Goal: Information Seeking & Learning: Find specific page/section

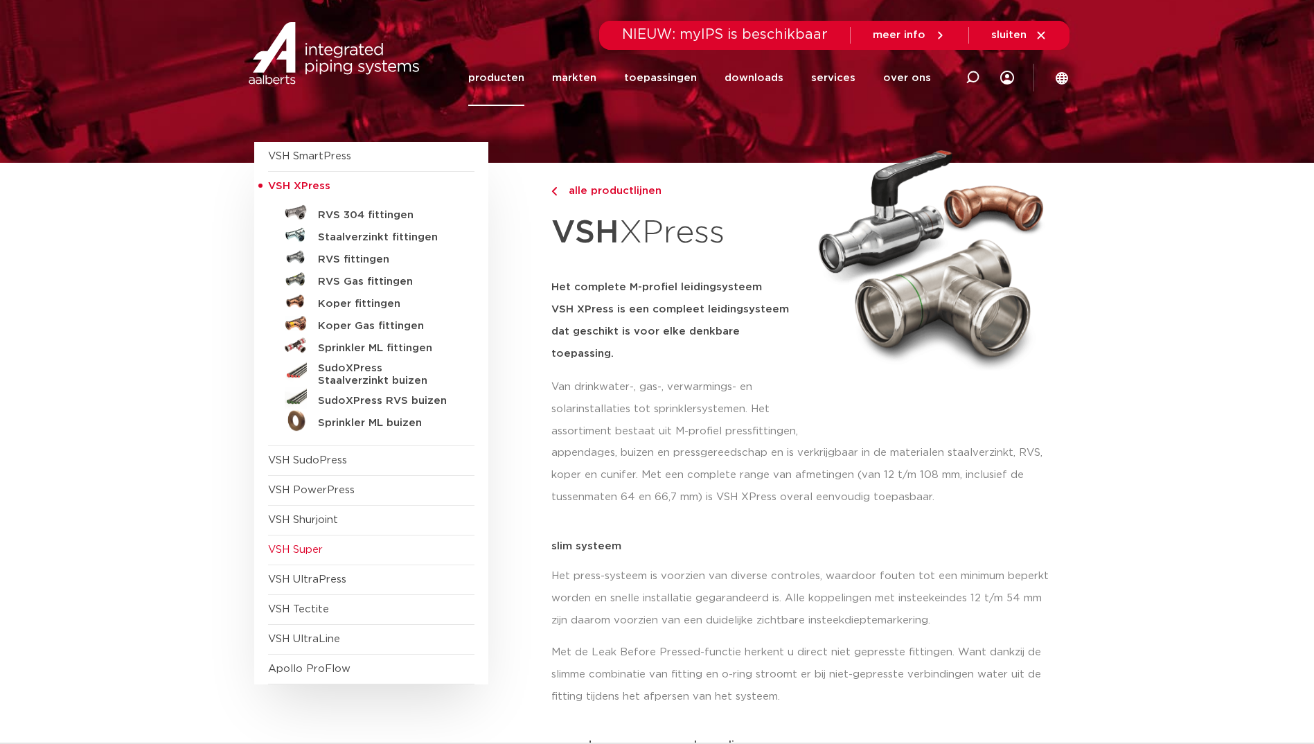
scroll to position [138, 0]
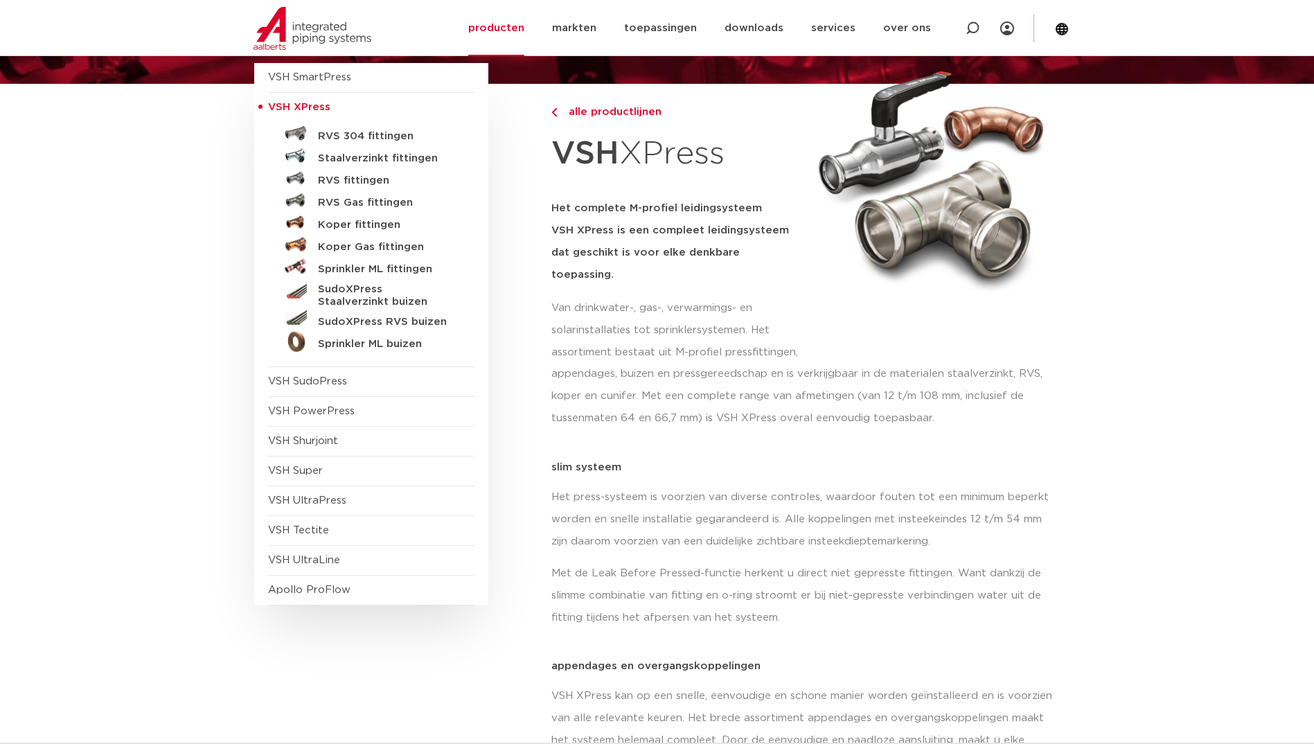
drag, startPoint x: 956, startPoint y: 351, endPoint x: 924, endPoint y: 350, distance: 31.9
click at [956, 363] on p "appendages, buizen en pressgereedschap en is verkrijgbaar in de materialen staa…" at bounding box center [805, 396] width 509 height 66
click at [681, 22] on link "toepassingen" at bounding box center [660, 28] width 73 height 56
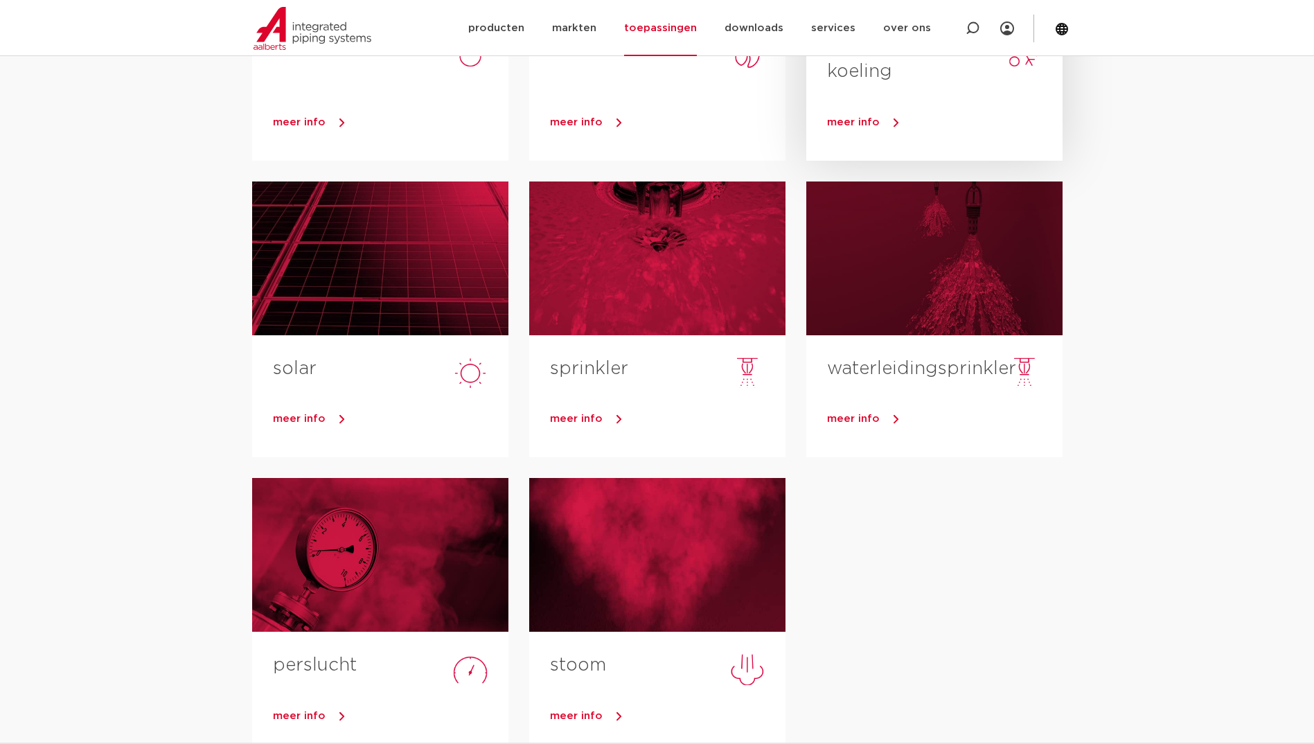
scroll to position [138, 0]
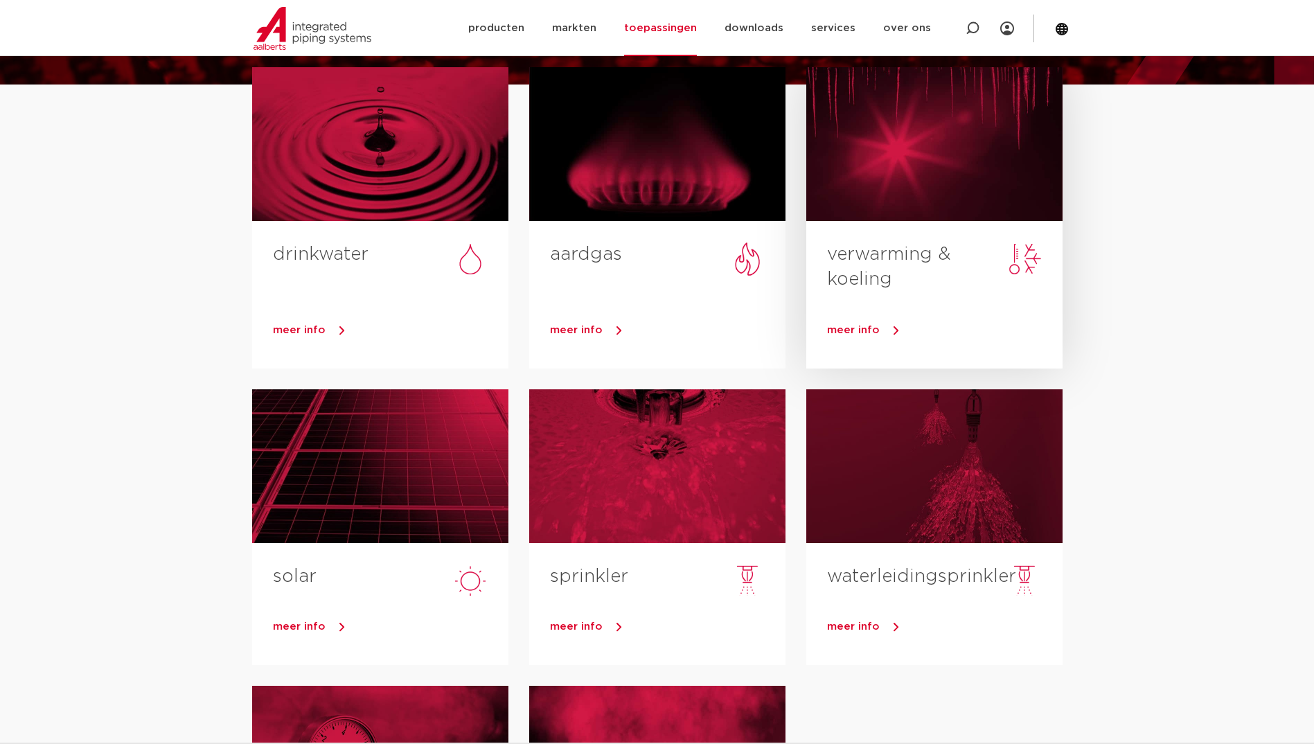
click at [875, 180] on div at bounding box center [934, 144] width 256 height 154
drag, startPoint x: 839, startPoint y: 334, endPoint x: 821, endPoint y: 335, distance: 18.1
click at [839, 333] on span "meer info" at bounding box center [853, 330] width 53 height 10
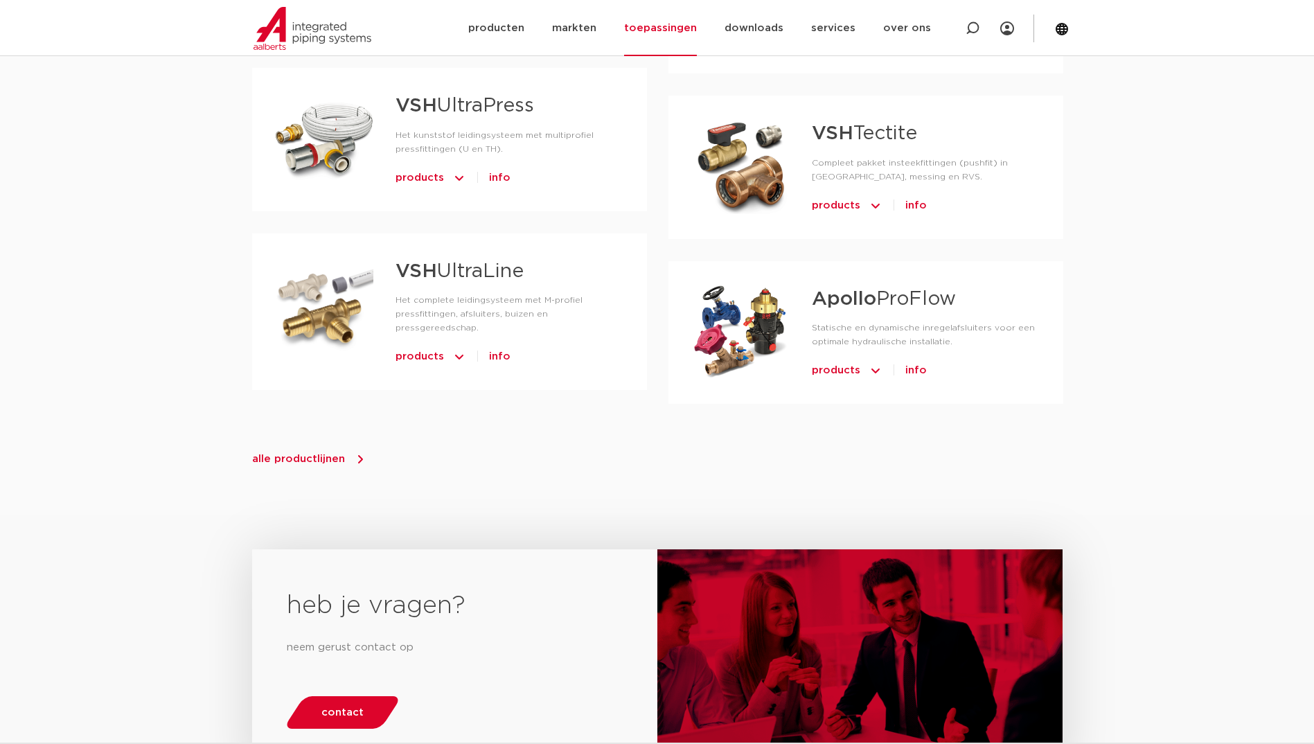
scroll to position [1523, 0]
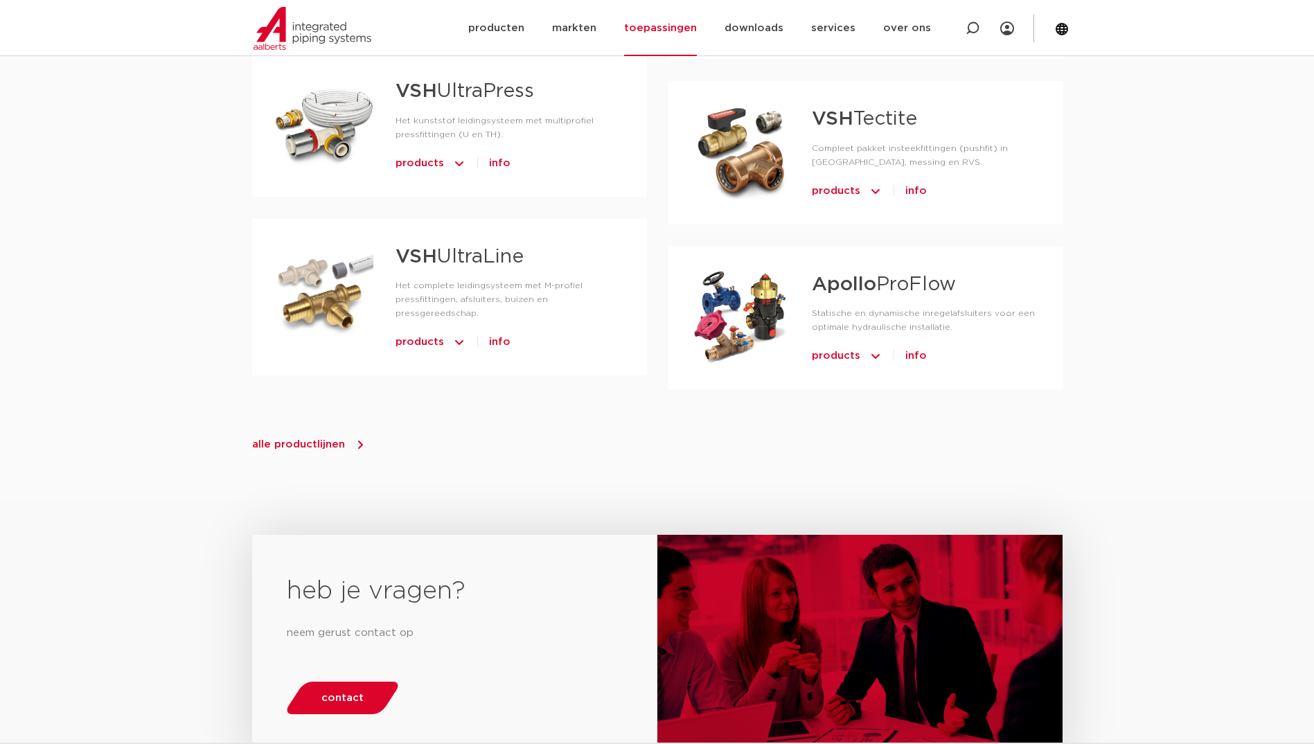
click at [287, 439] on span "alle productlijnen" at bounding box center [298, 444] width 93 height 10
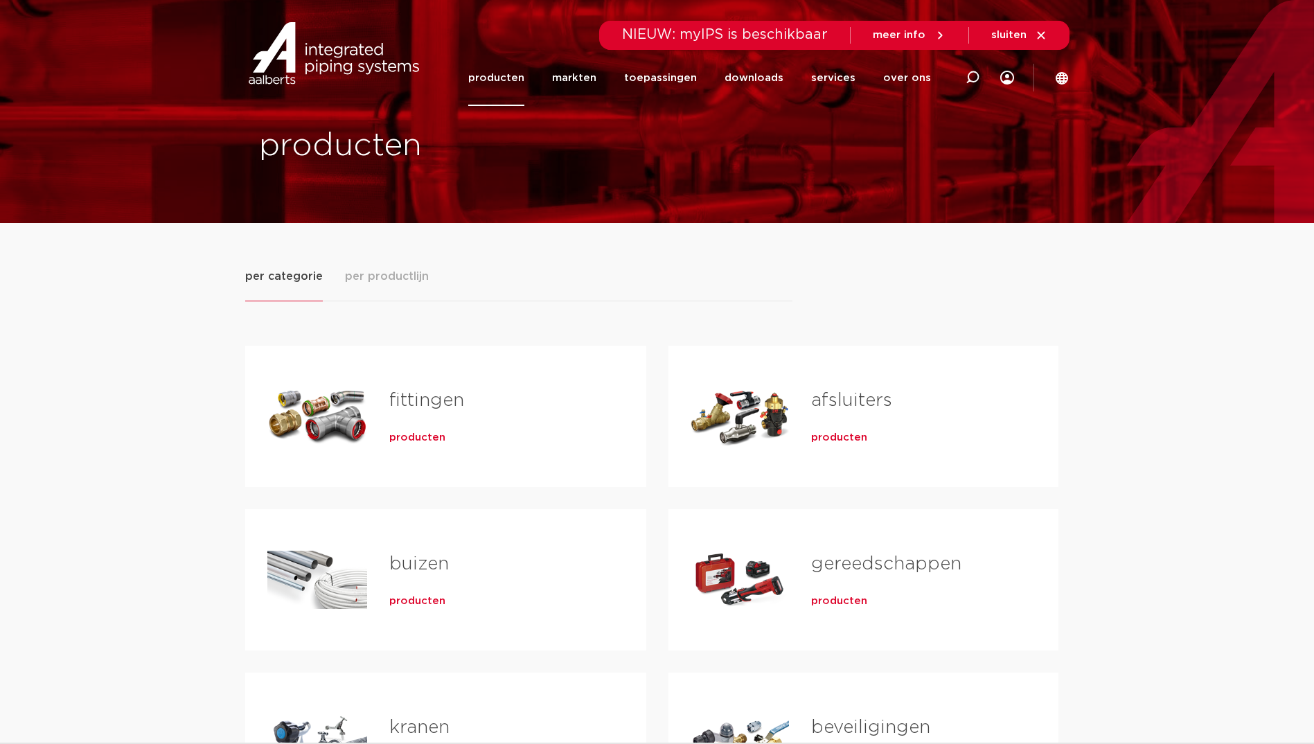
click at [423, 438] on span "producten" at bounding box center [417, 438] width 56 height 14
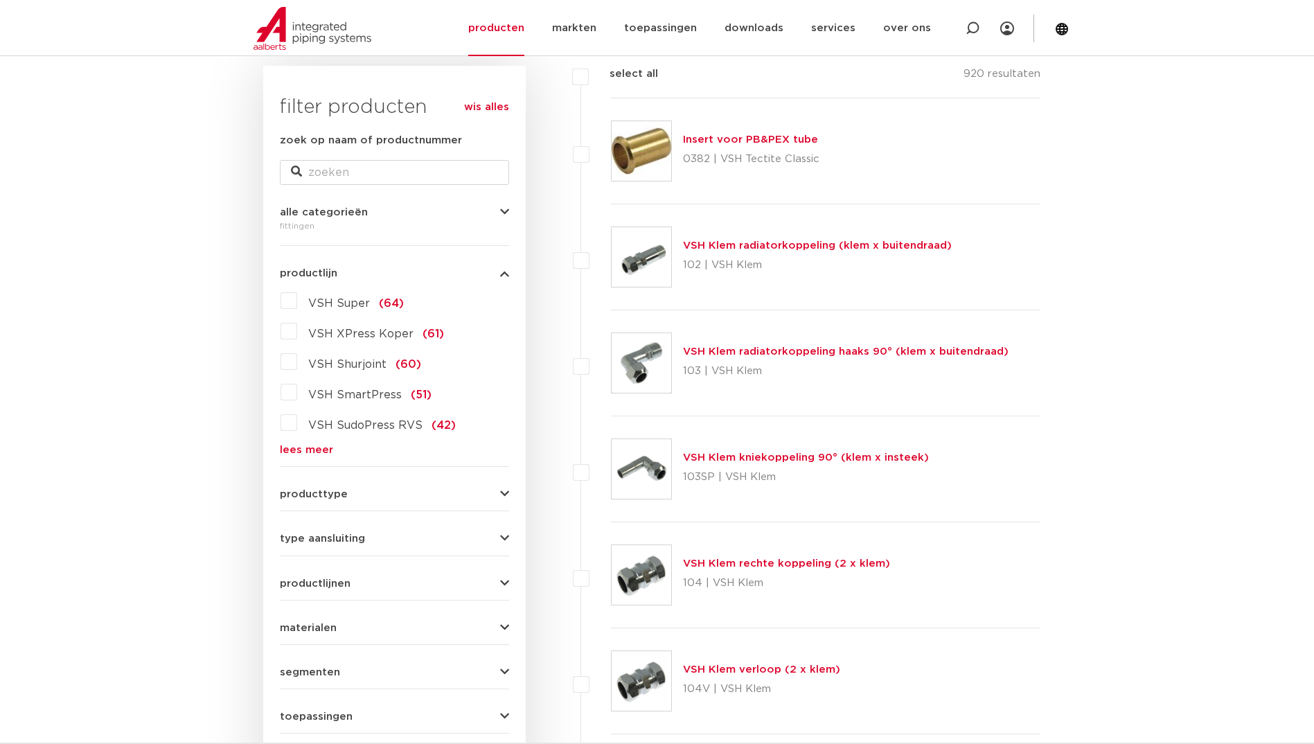
scroll to position [208, 0]
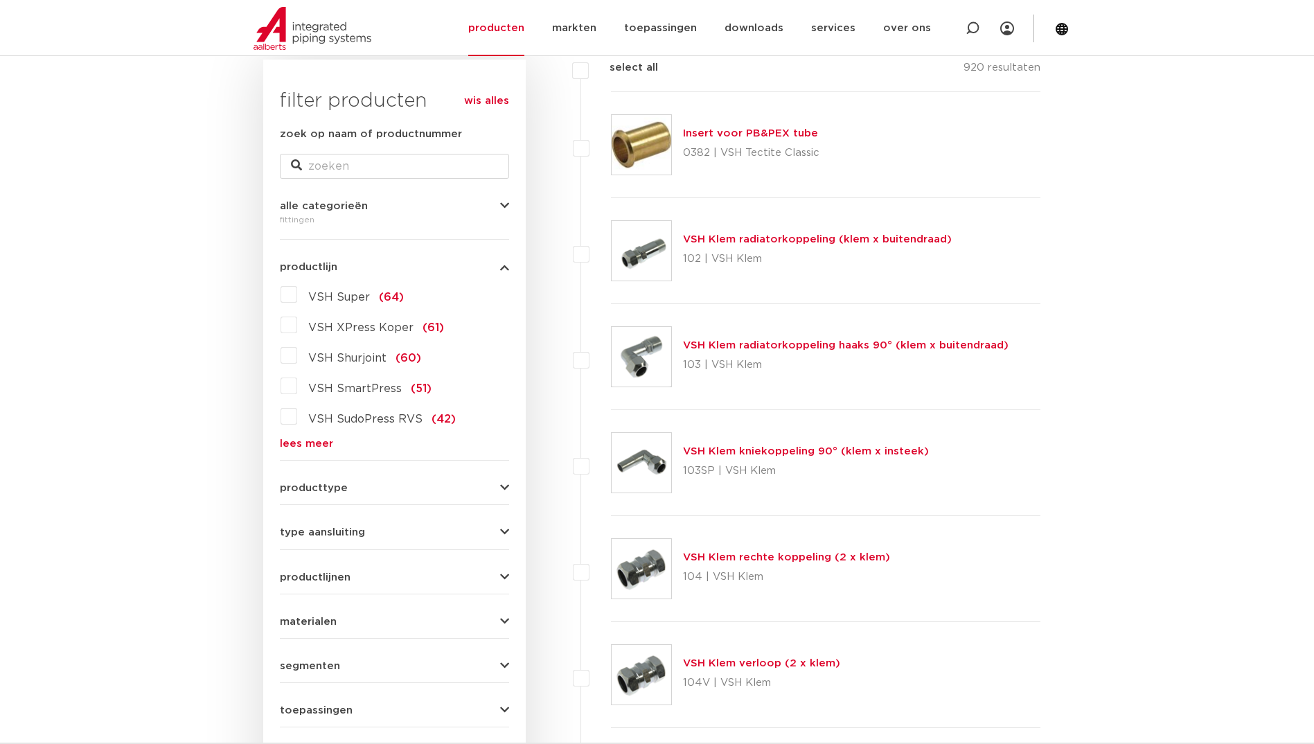
drag, startPoint x: 298, startPoint y: 447, endPoint x: 274, endPoint y: 437, distance: 25.5
click at [297, 447] on link "lees meer" at bounding box center [394, 443] width 229 height 10
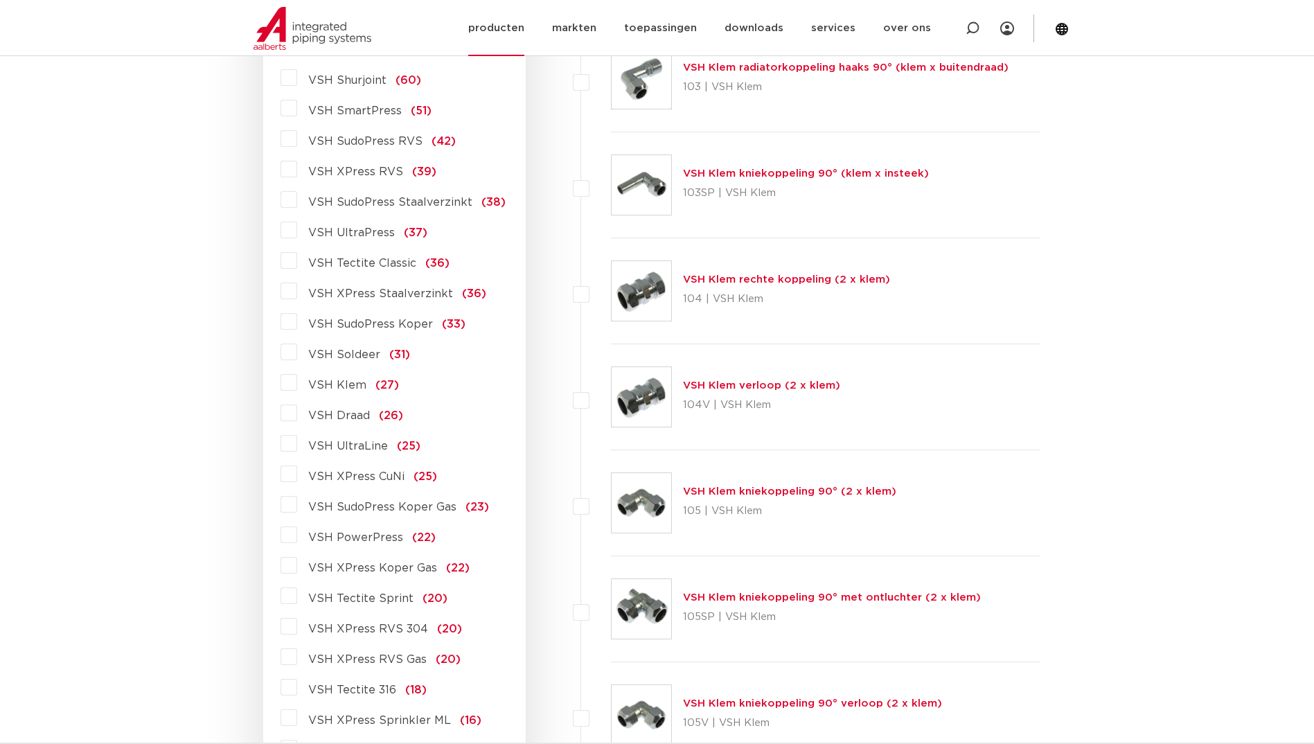
scroll to position [485, 0]
click at [967, 24] on icon at bounding box center [972, 28] width 14 height 14
type input "multipress"
click button "Zoeken" at bounding box center [0, 0] width 0 height 0
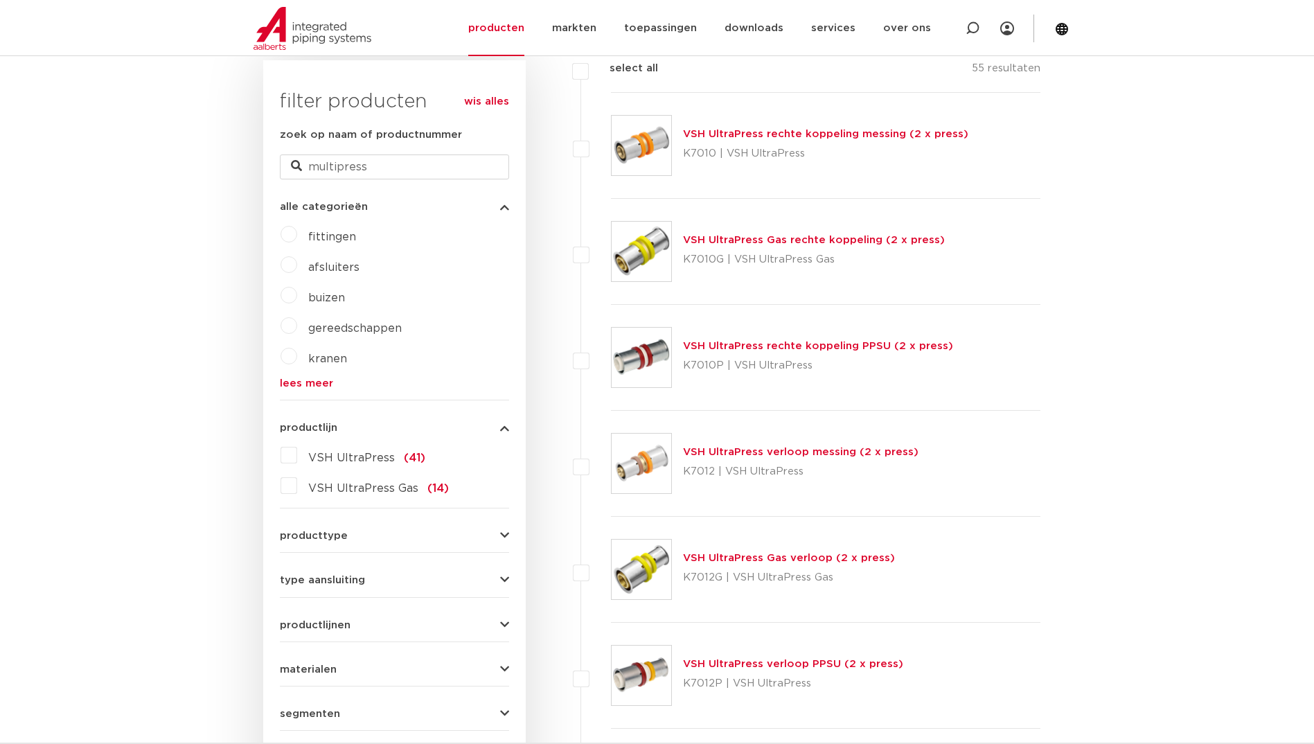
scroll to position [415, 0]
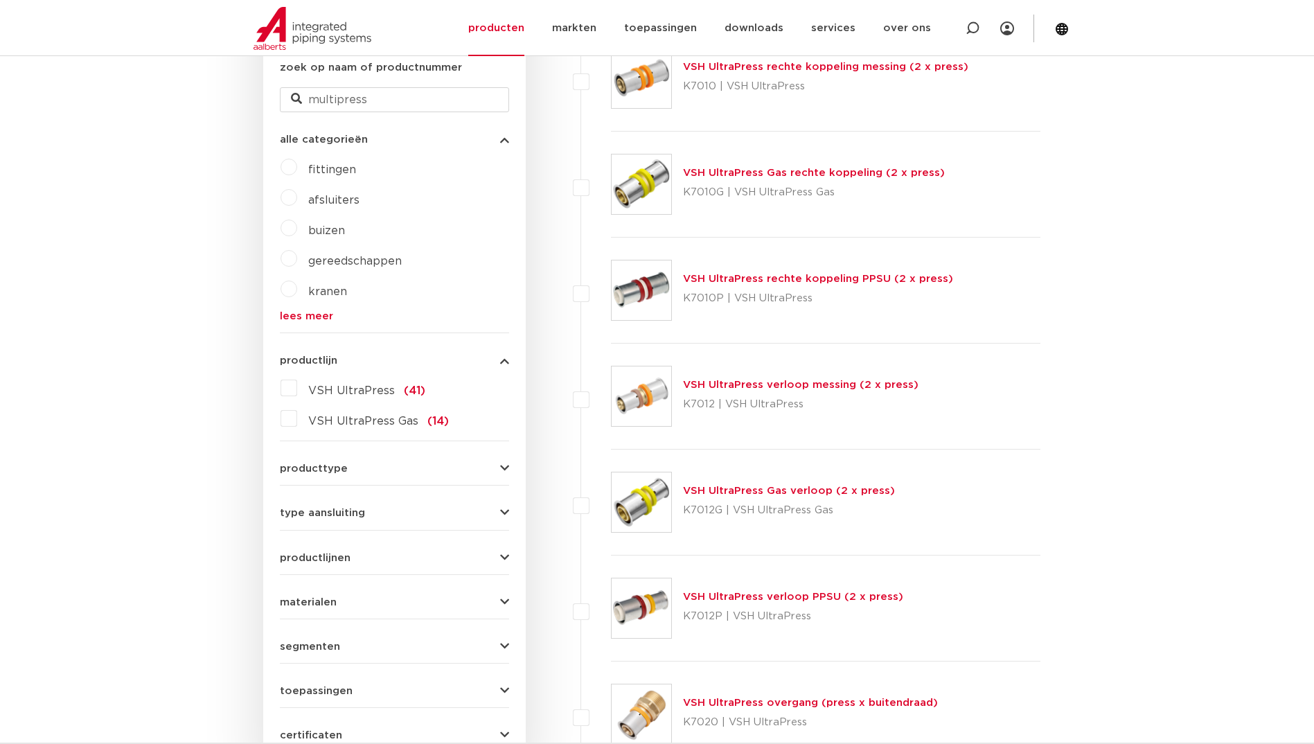
click at [290, 463] on span "producttype" at bounding box center [314, 468] width 68 height 10
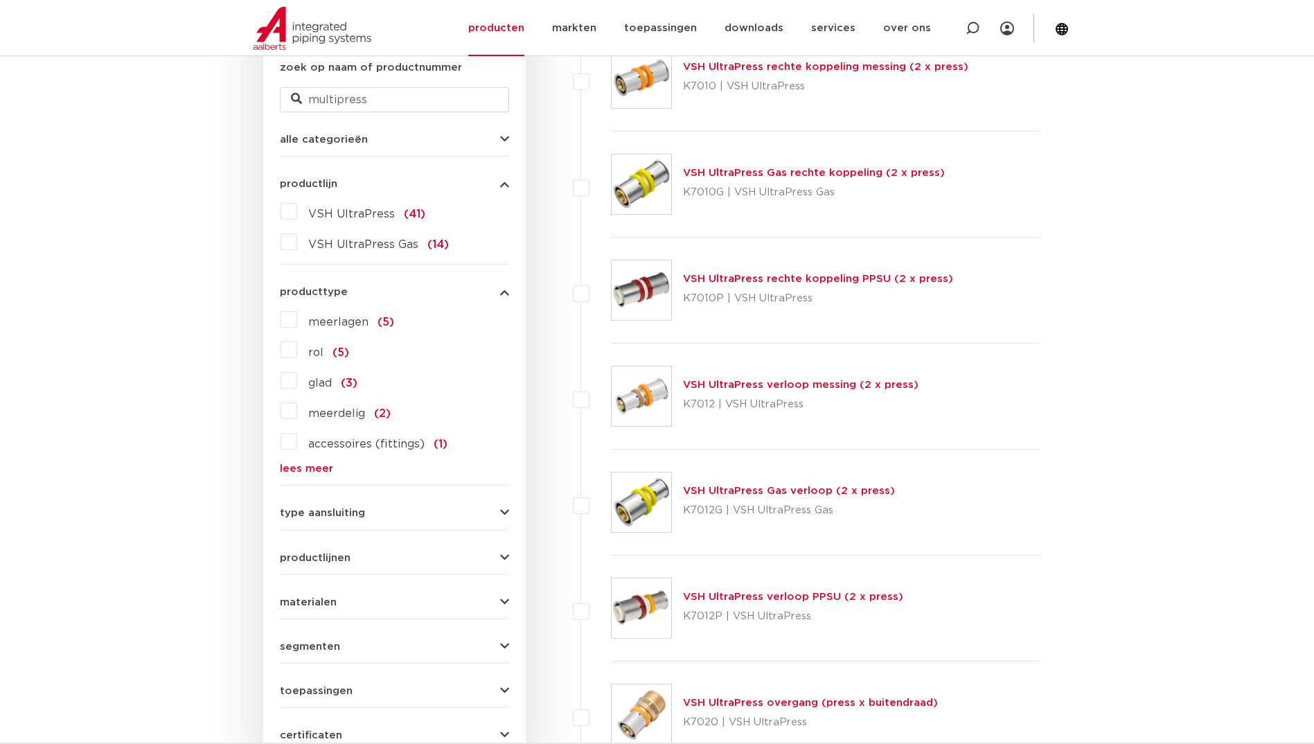
click at [303, 469] on link "lees meer" at bounding box center [394, 468] width 229 height 10
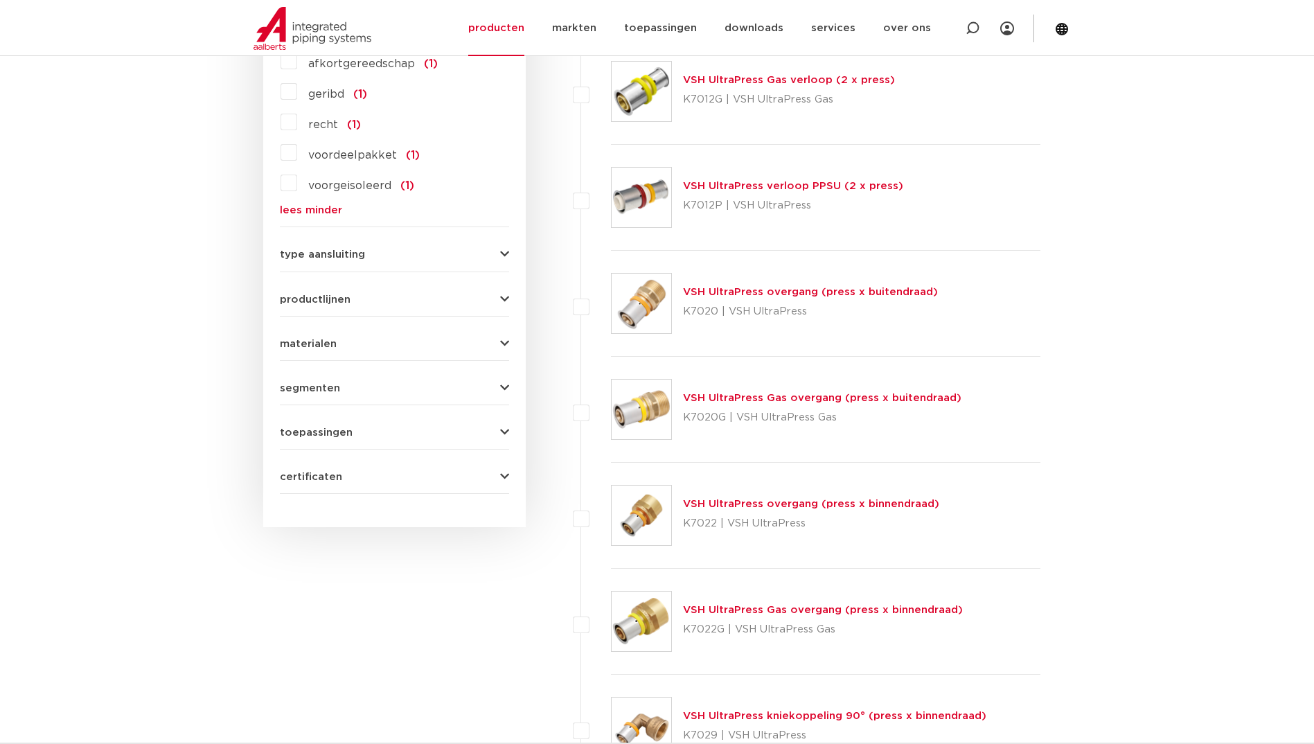
scroll to position [831, 0]
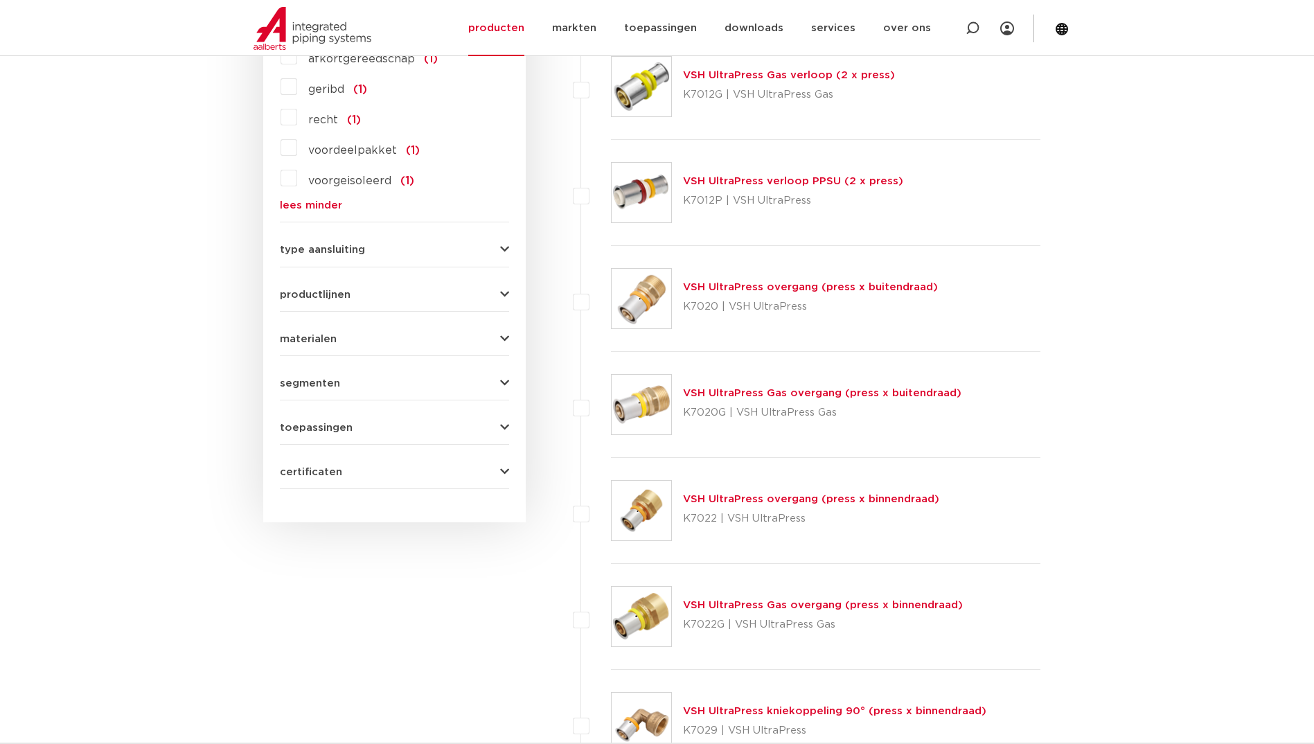
click at [352, 245] on span "type aansluiting" at bounding box center [322, 249] width 85 height 10
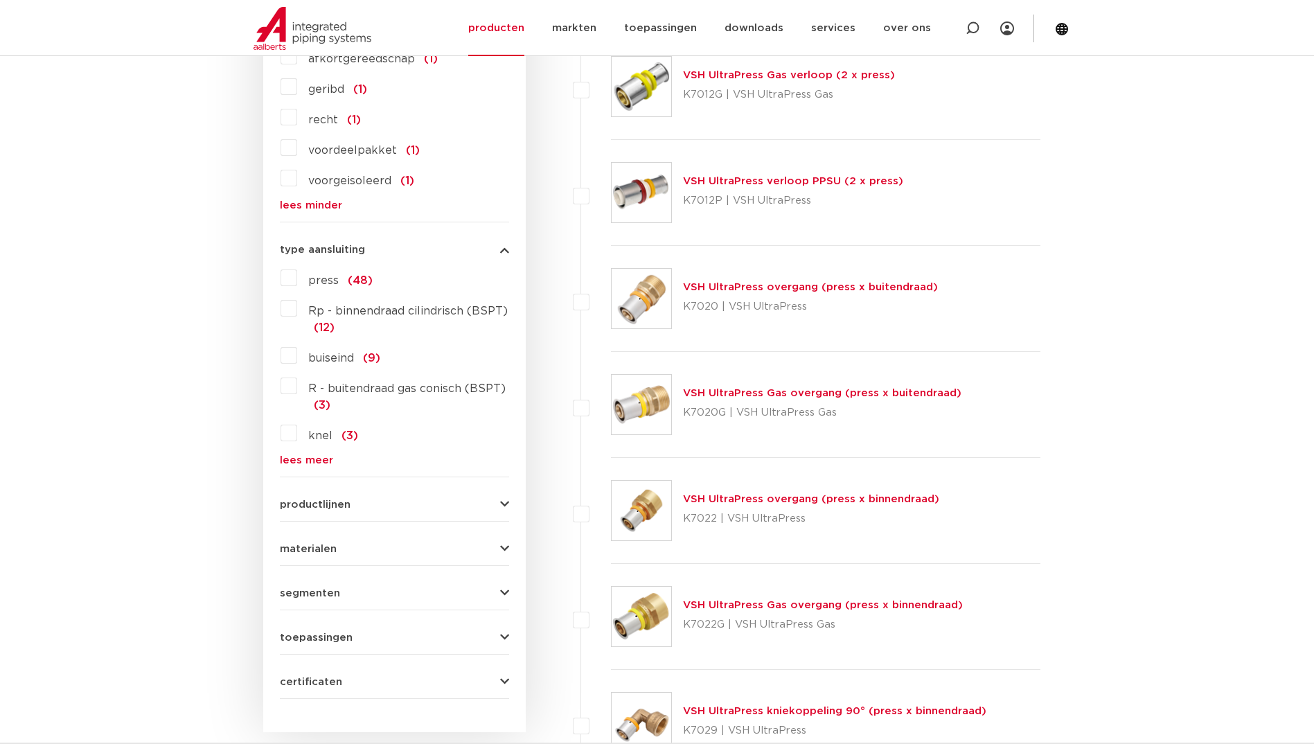
click at [297, 278] on label "press (48)" at bounding box center [334, 278] width 75 height 22
click at [0, 0] on input "press (48)" at bounding box center [0, 0] width 0 height 0
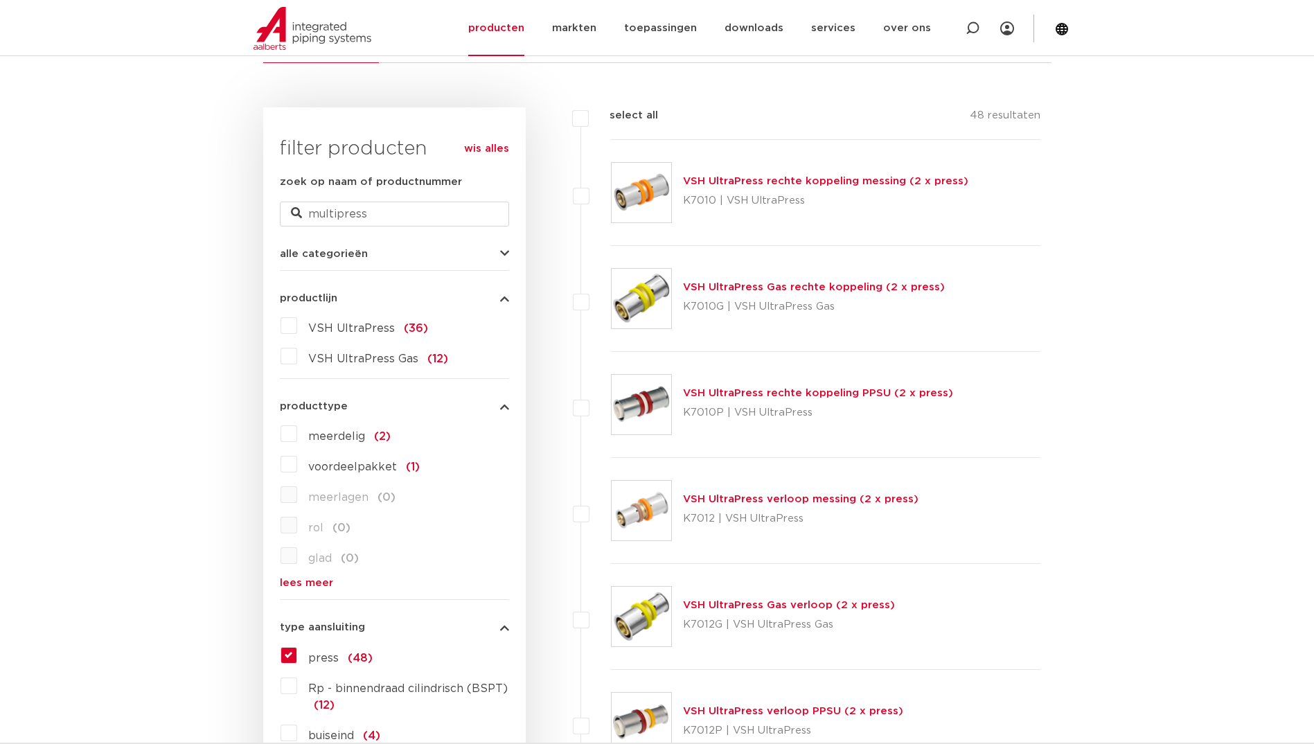
scroll to position [277, 0]
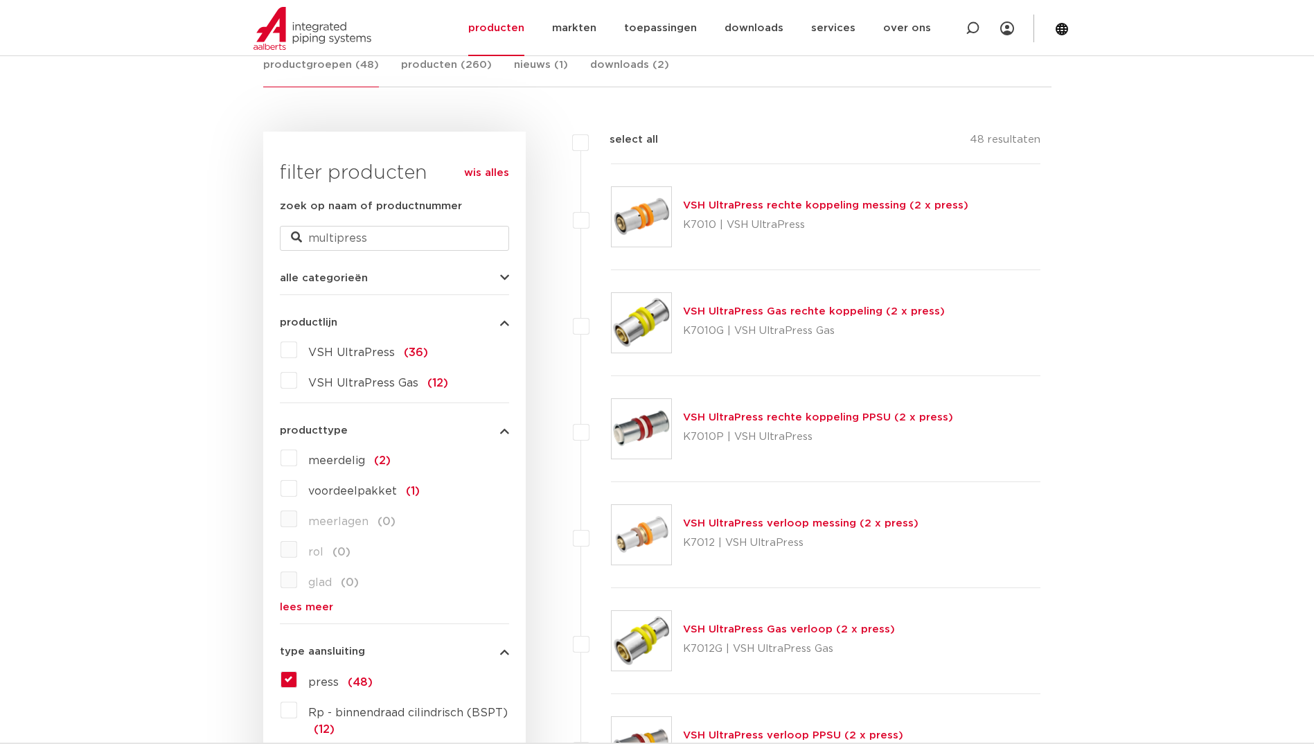
click at [297, 349] on label "VSH UltraPress (36)" at bounding box center [362, 350] width 131 height 22
click at [0, 0] on input "VSH UltraPress (36)" at bounding box center [0, 0] width 0 height 0
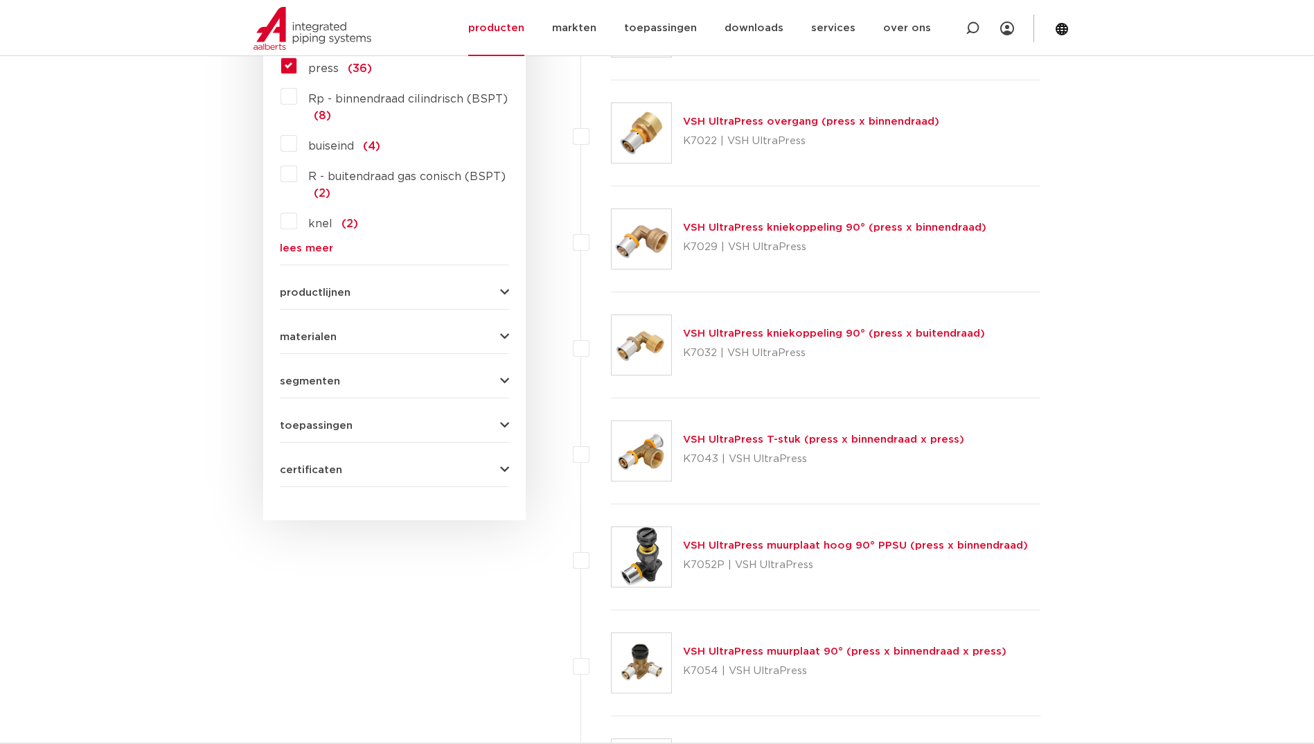
scroll to position [969, 0]
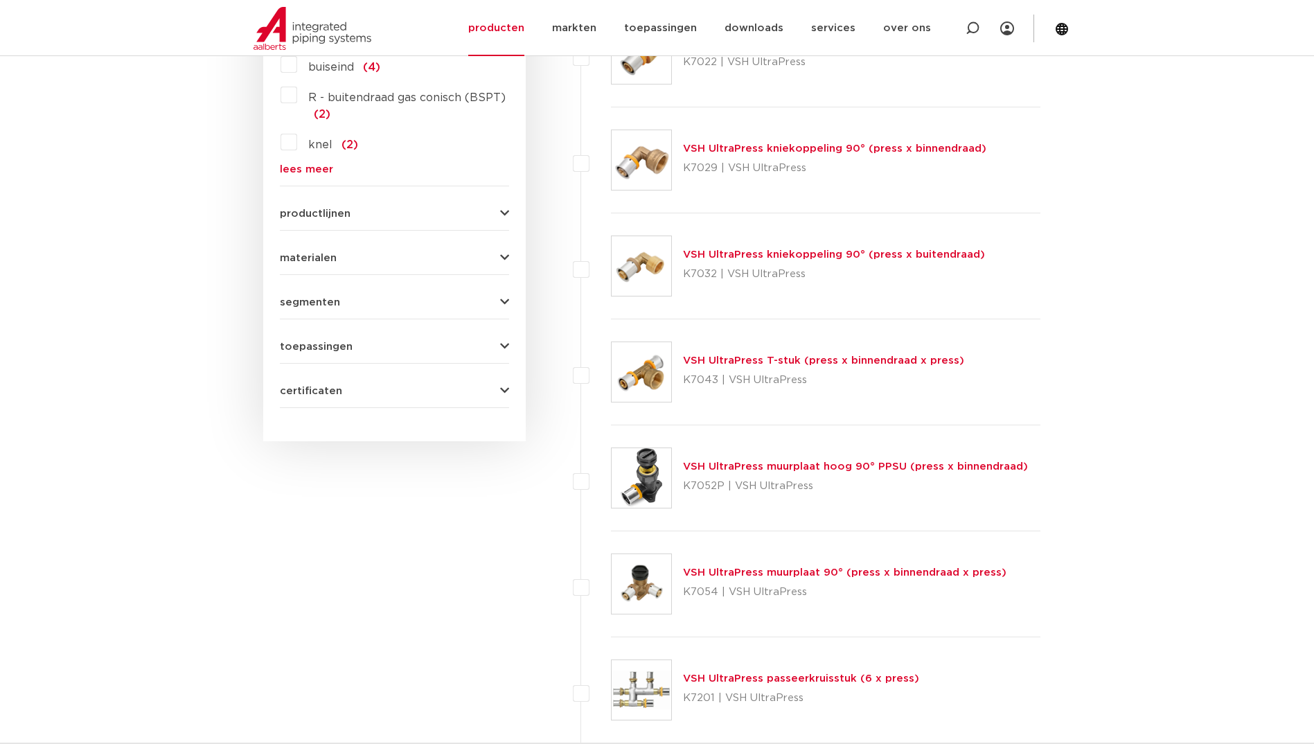
drag, startPoint x: 317, startPoint y: 353, endPoint x: 292, endPoint y: 350, distance: 25.1
